Goal: Check status

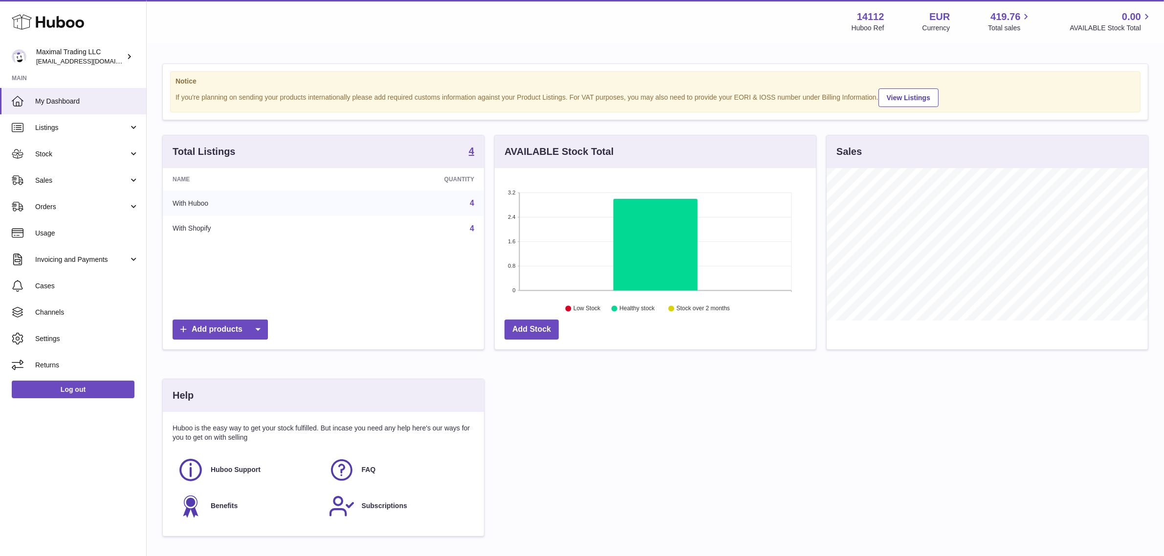
scroll to position [152, 321]
click at [101, 155] on span "Stock" at bounding box center [81, 154] width 93 height 9
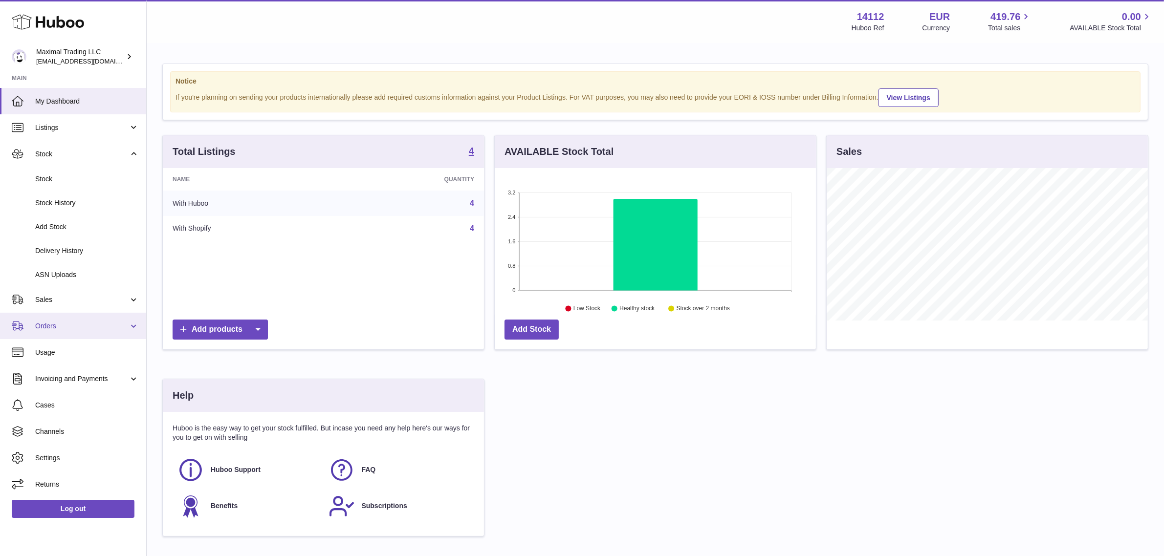
click at [86, 315] on link "Orders" at bounding box center [73, 326] width 146 height 26
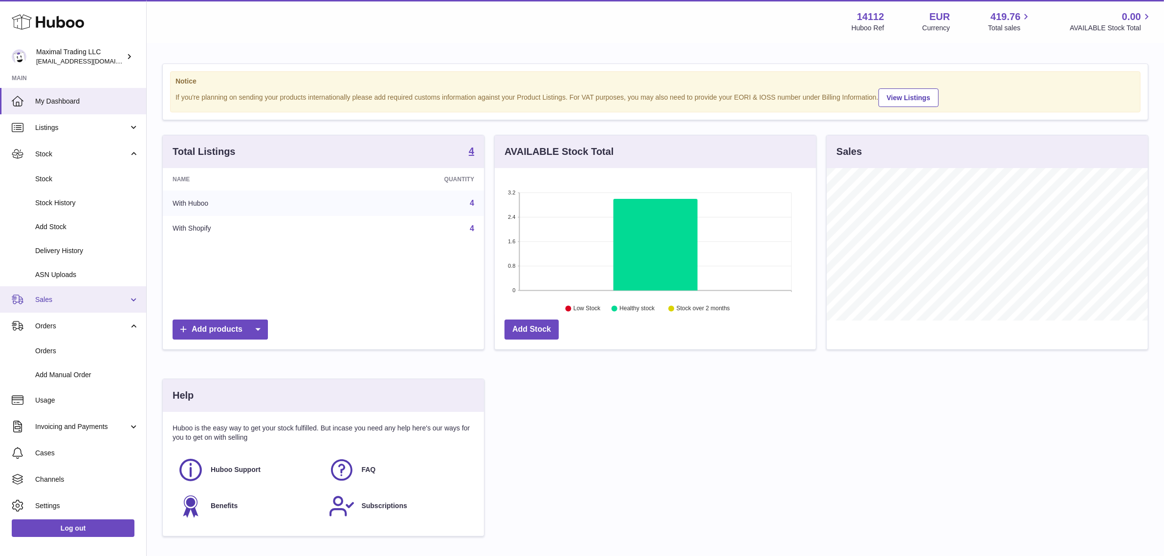
click at [88, 302] on span "Sales" at bounding box center [81, 299] width 93 height 9
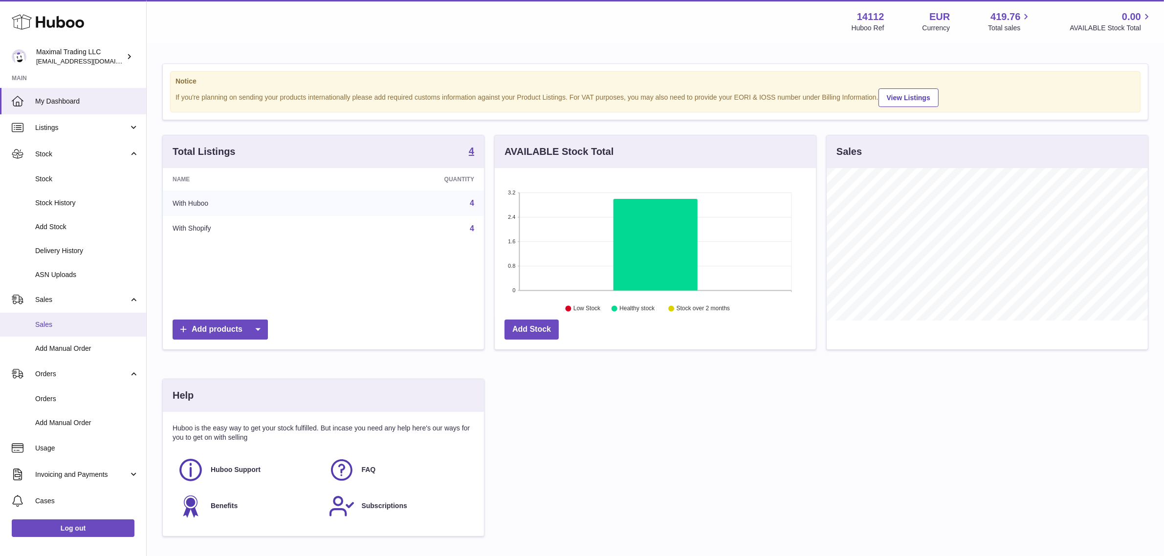
click at [80, 327] on span "Sales" at bounding box center [87, 324] width 104 height 9
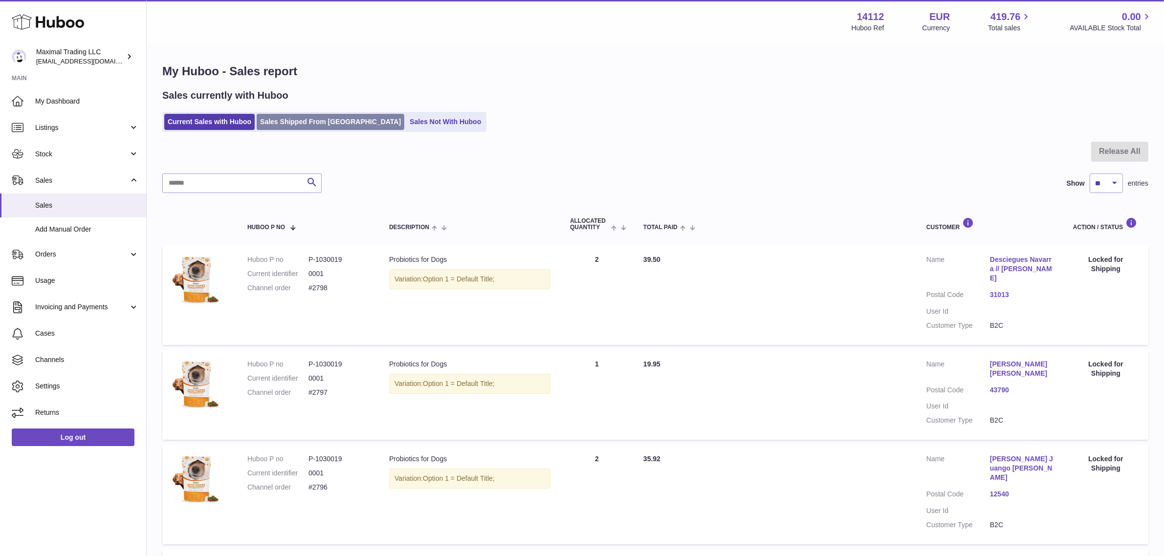
click at [322, 116] on link "Sales Shipped From [GEOGRAPHIC_DATA]" at bounding box center [331, 122] width 148 height 16
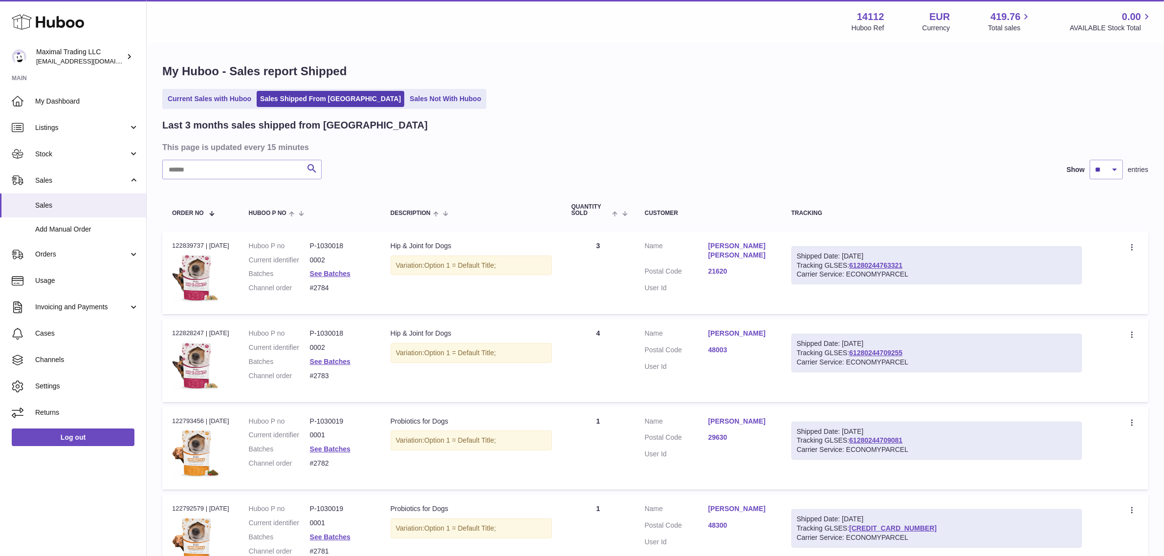
click at [204, 170] on input "text" at bounding box center [241, 170] width 159 height 20
paste input "****"
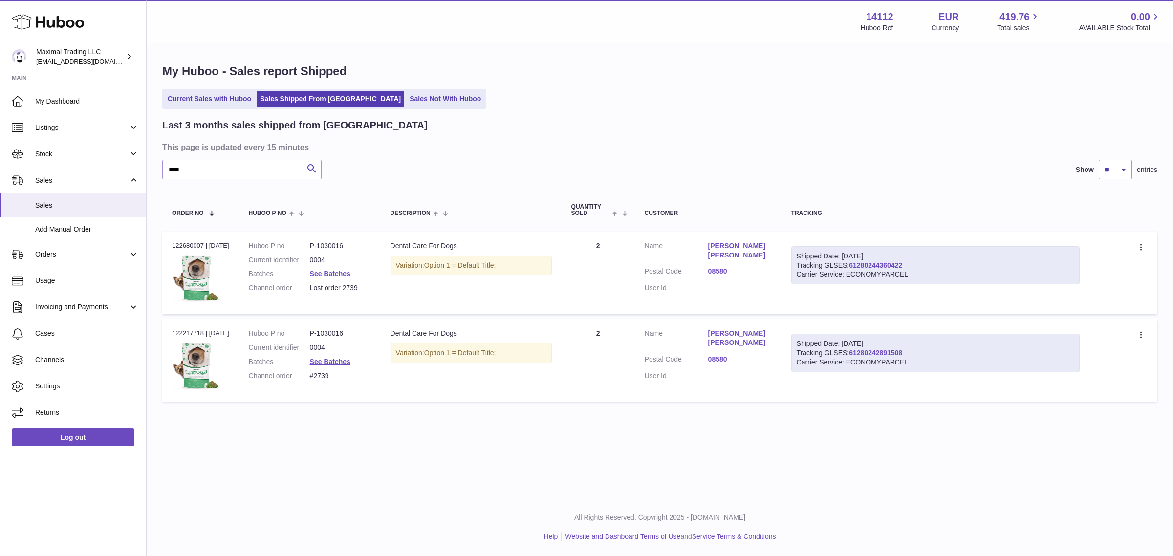
drag, startPoint x: 916, startPoint y: 265, endPoint x: 857, endPoint y: 265, distance: 59.6
click at [857, 265] on div "Shipped Date: 12th Aug 2025 Tracking GLSES: 61280244360422 Carrier Service: ECO…" at bounding box center [935, 265] width 288 height 39
copy link "61280244360422"
drag, startPoint x: 213, startPoint y: 169, endPoint x: 142, endPoint y: 165, distance: 70.9
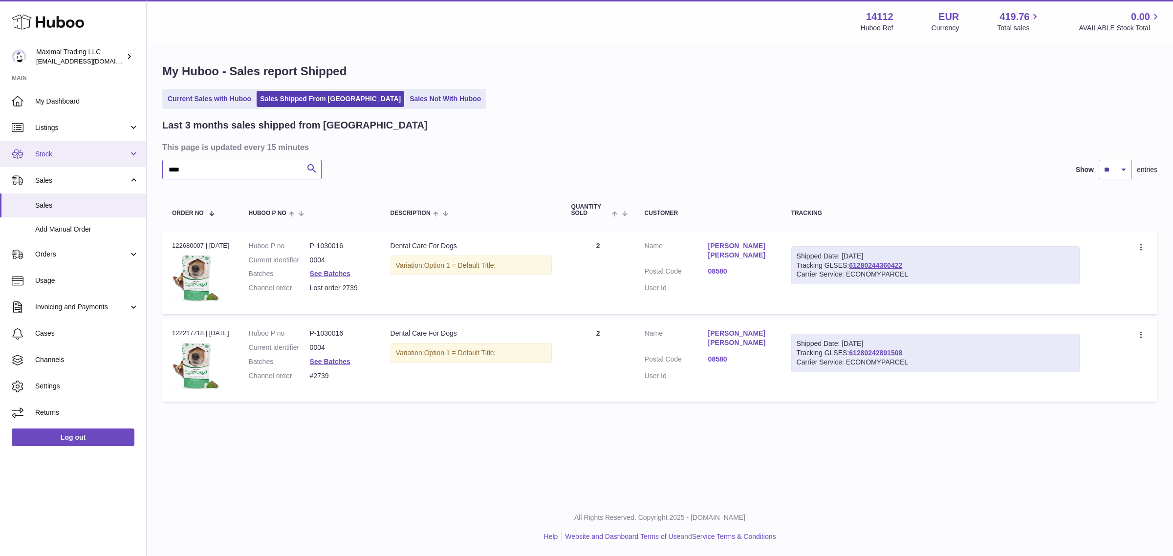
click at [142, 165] on div "Huboo Maximal Trading LLC internalAdmin-14112@internal.huboo.com Main My Dashbo…" at bounding box center [586, 278] width 1173 height 556
paste input "*"
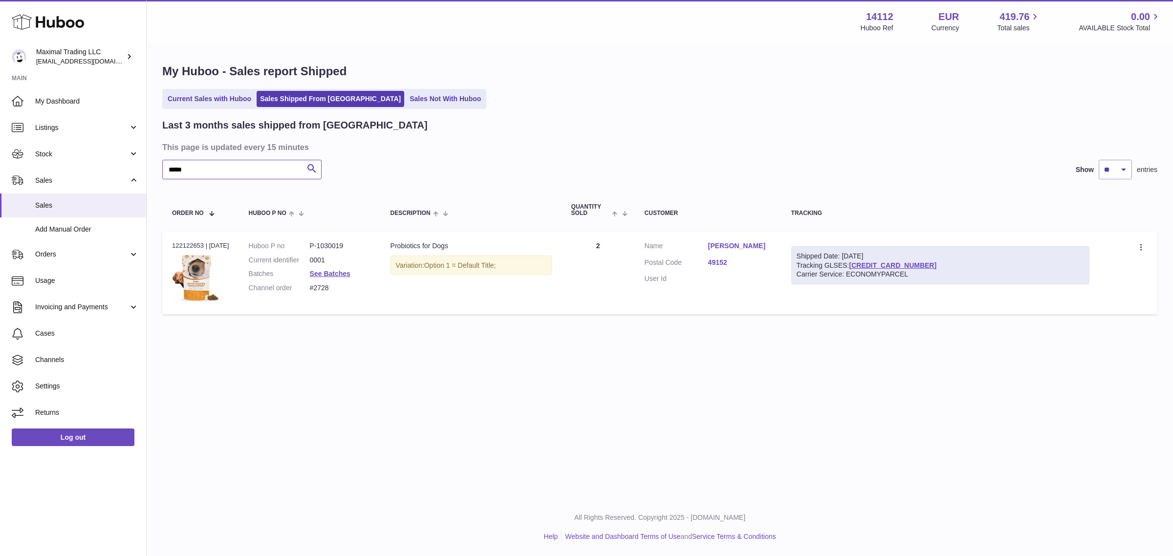
type input "*****"
drag, startPoint x: 914, startPoint y: 260, endPoint x: 850, endPoint y: 261, distance: 64.0
click at [850, 261] on div "Shipped Date: 4th Aug 2025 Tracking GLSES: 61280242890865 Carrier Service: ECON…" at bounding box center [940, 265] width 298 height 39
copy div "61280242890865"
